Goal: Find specific page/section: Find specific page/section

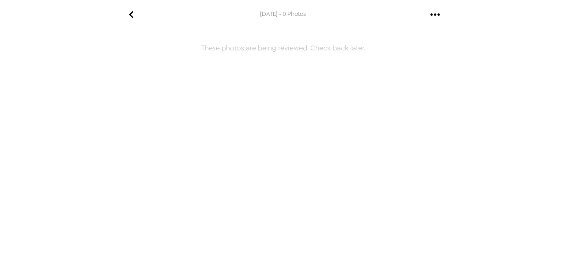
click at [130, 12] on icon "go back" at bounding box center [131, 15] width 14 height 14
click at [430, 16] on icon "gallery menu" at bounding box center [435, 15] width 14 height 14
click at [175, 20] on div at bounding box center [283, 139] width 566 height 279
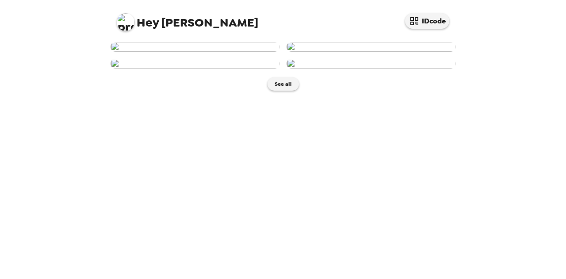
scroll to position [19, 0]
click at [194, 52] on img at bounding box center [195, 47] width 169 height 10
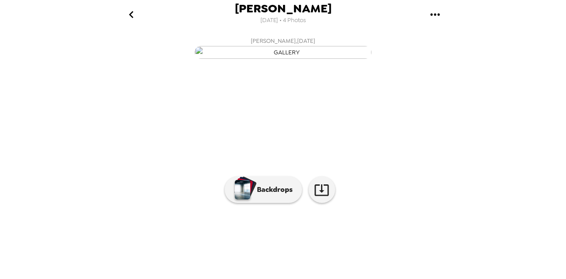
scroll to position [103, 0]
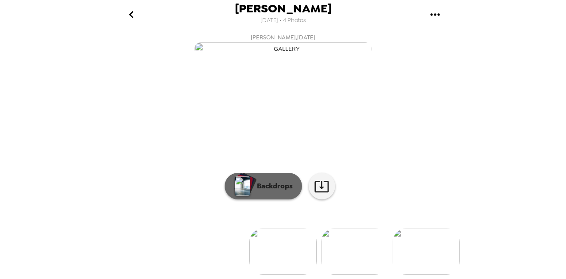
click at [271, 184] on p "Backdrops" at bounding box center [273, 186] width 40 height 11
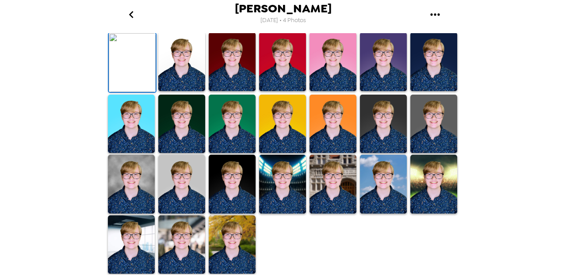
scroll to position [252, 0]
click at [233, 253] on img at bounding box center [232, 244] width 47 height 59
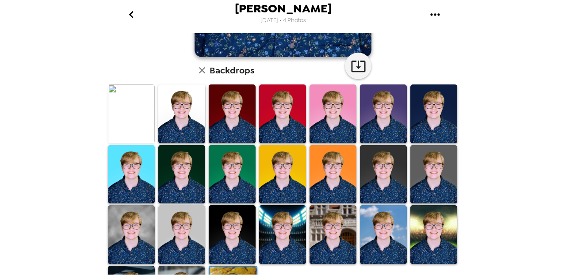
scroll to position [204, 0]
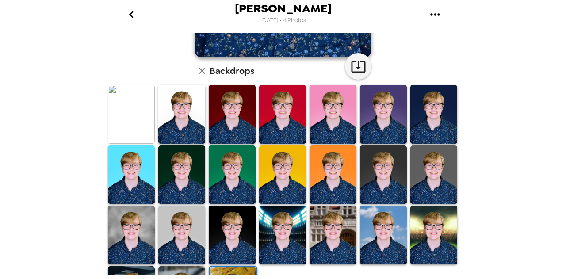
click at [176, 113] on img at bounding box center [181, 114] width 47 height 59
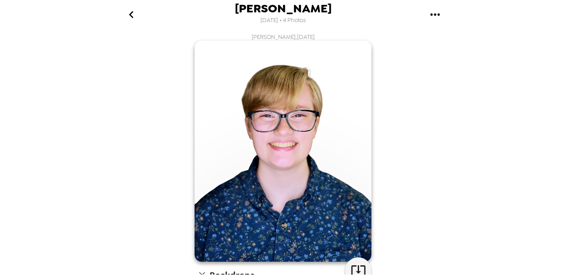
scroll to position [252, 0]
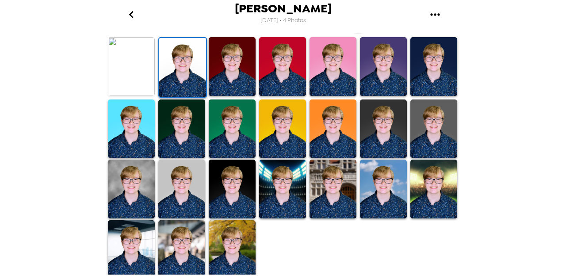
click at [387, 170] on img at bounding box center [383, 189] width 47 height 59
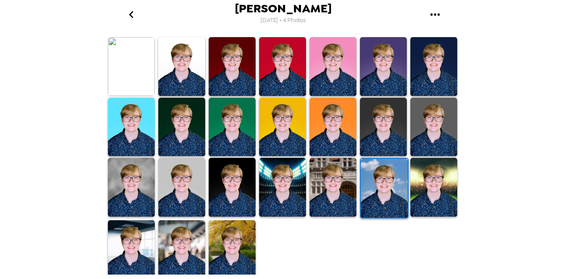
scroll to position [0, 0]
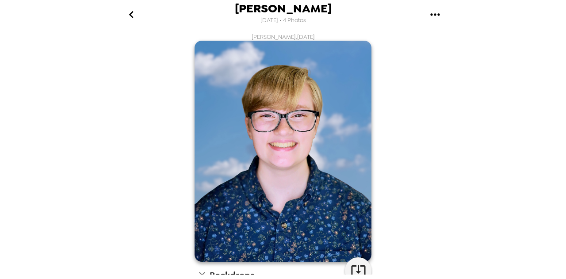
click at [131, 24] on button "go back" at bounding box center [131, 14] width 29 height 29
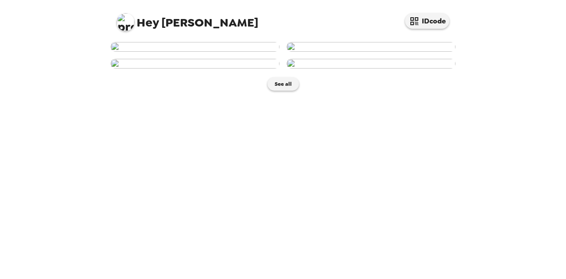
click at [258, 52] on img at bounding box center [195, 47] width 169 height 10
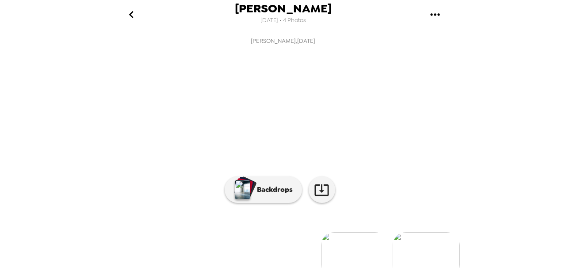
scroll to position [103, 0]
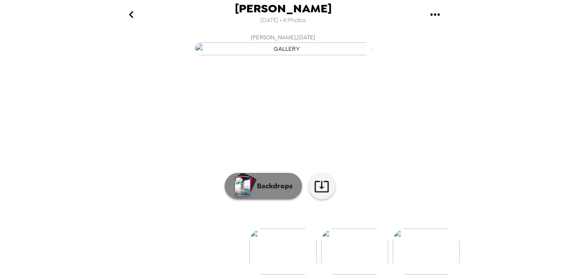
click at [282, 185] on button "Backdrops" at bounding box center [263, 186] width 77 height 27
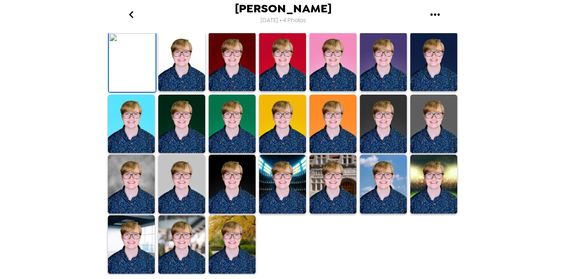
scroll to position [252, 0]
click at [193, 175] on img at bounding box center [181, 184] width 47 height 59
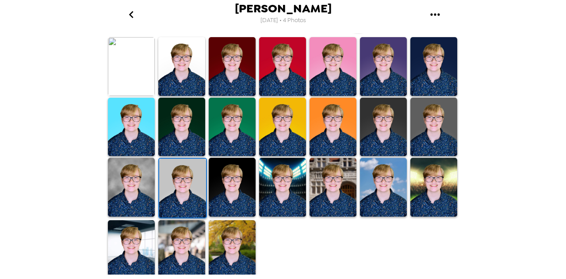
click at [283, 129] on img at bounding box center [282, 127] width 47 height 59
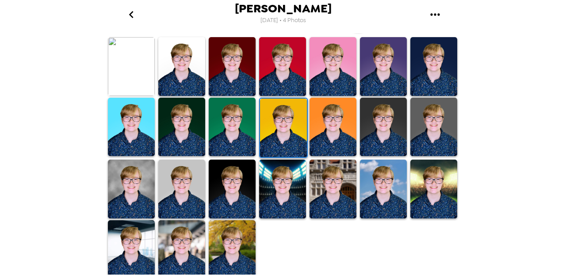
click at [191, 62] on img at bounding box center [181, 66] width 47 height 59
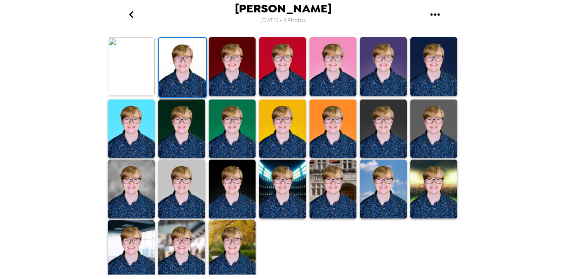
click at [137, 79] on img at bounding box center [131, 66] width 47 height 59
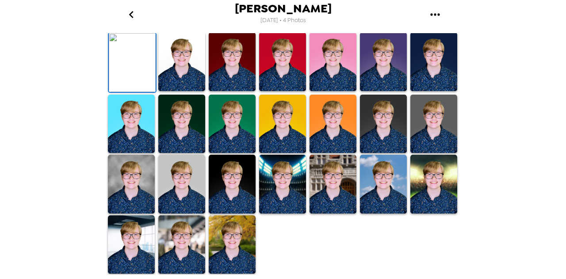
click at [116, 182] on img at bounding box center [131, 184] width 47 height 59
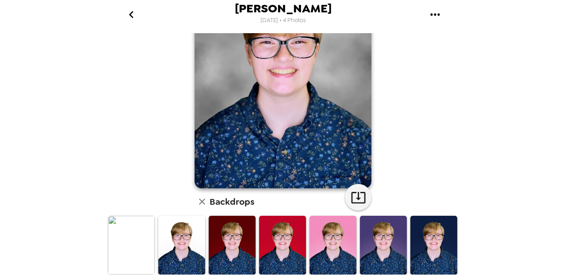
scroll to position [87, 0]
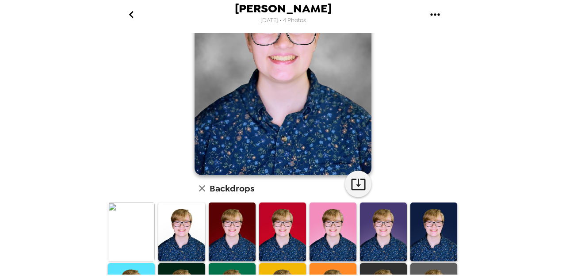
click at [128, 230] on img at bounding box center [131, 232] width 47 height 58
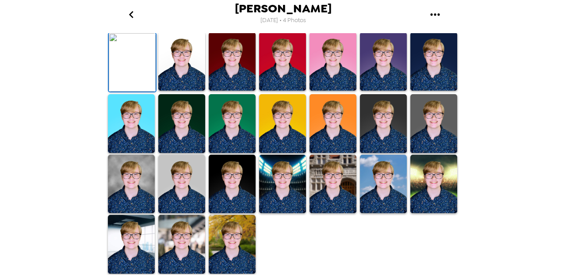
click at [131, 200] on img at bounding box center [131, 184] width 47 height 58
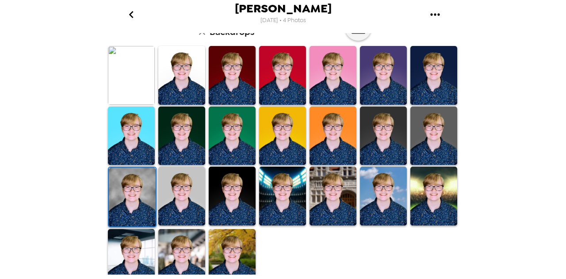
scroll to position [0, 0]
